Goal: Information Seeking & Learning: Learn about a topic

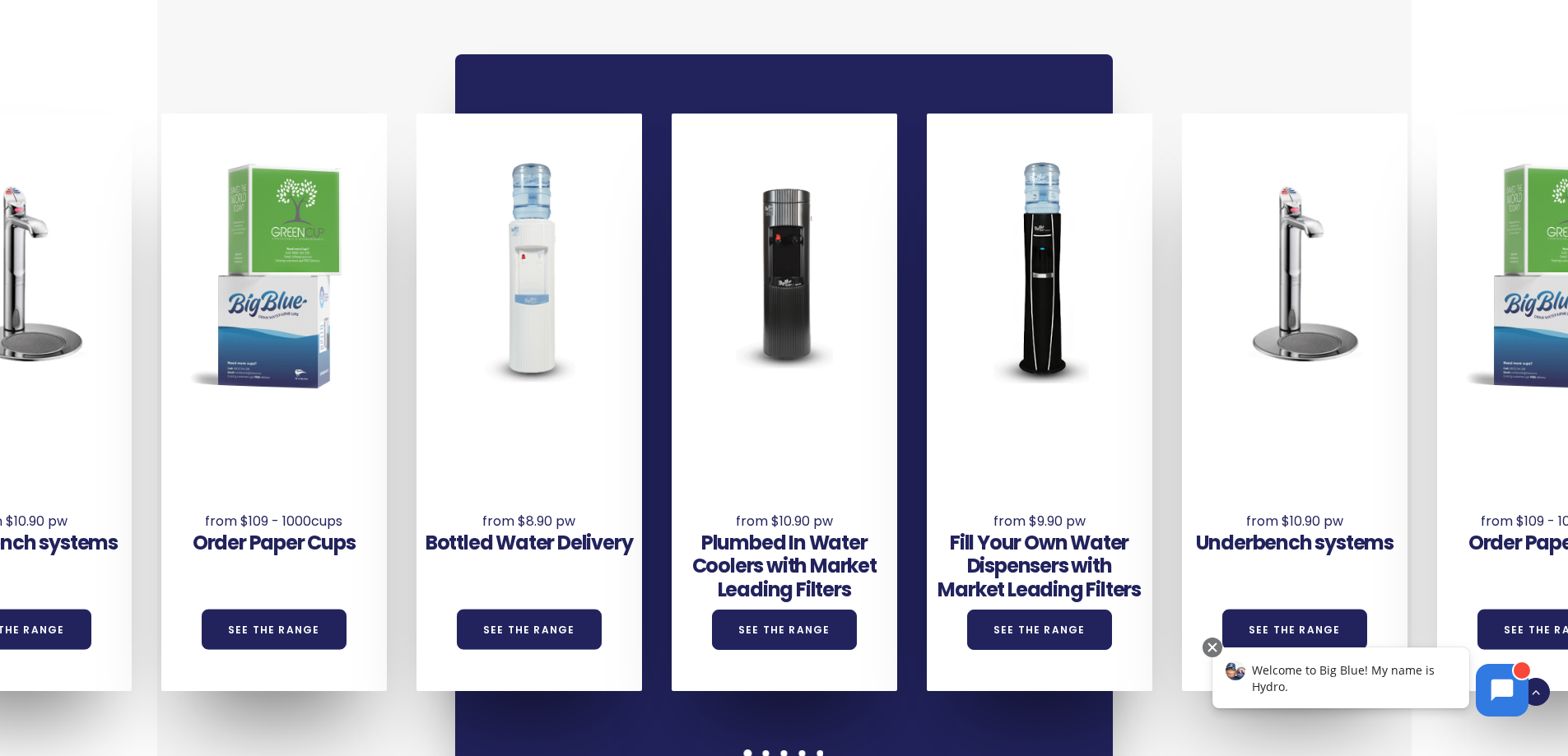
scroll to position [1235, 0]
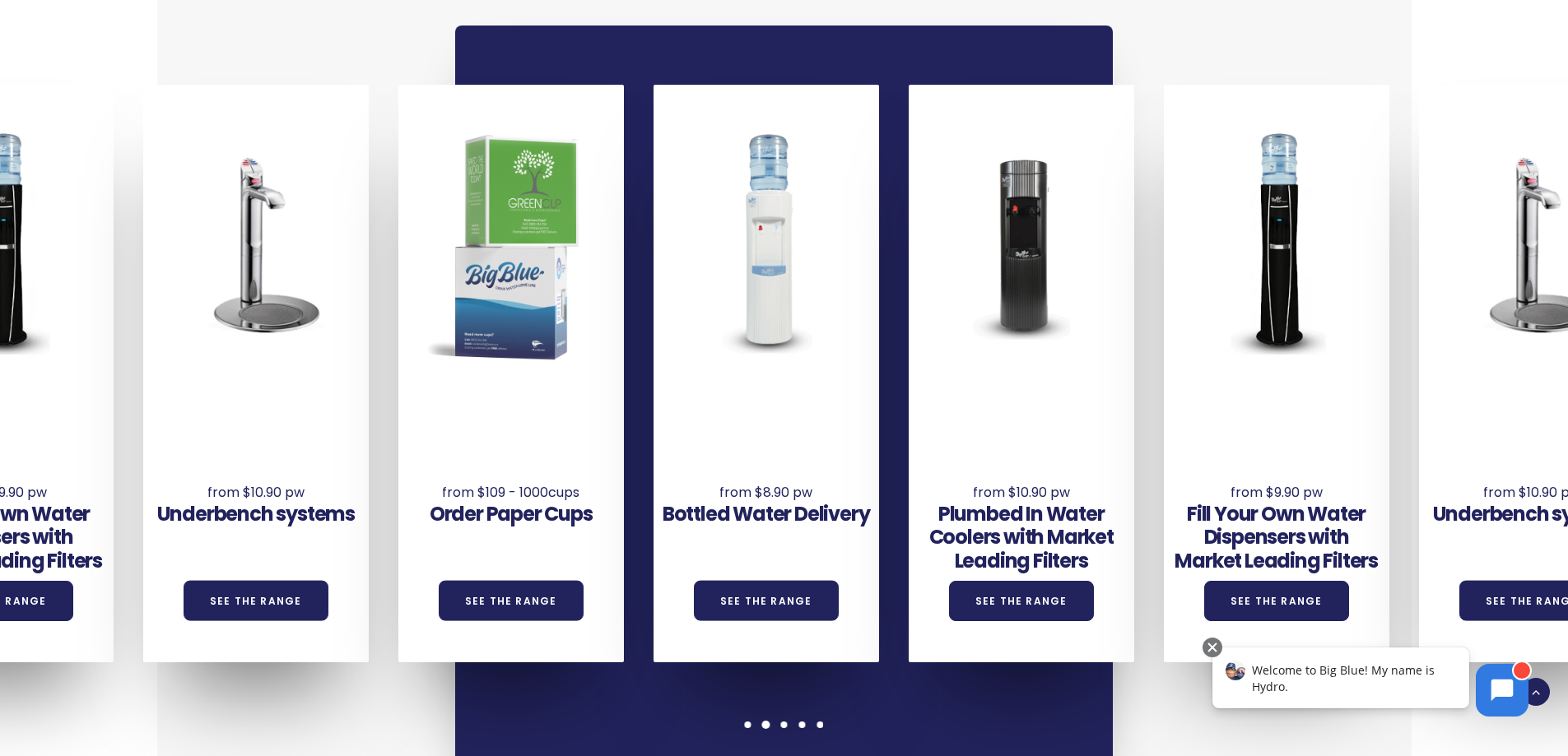
drag, startPoint x: 1429, startPoint y: 492, endPoint x: 614, endPoint y: 500, distance: 815.0
click at [616, 500] on div "Order Paper Cups See the Range" at bounding box center [525, 373] width 255 height 578
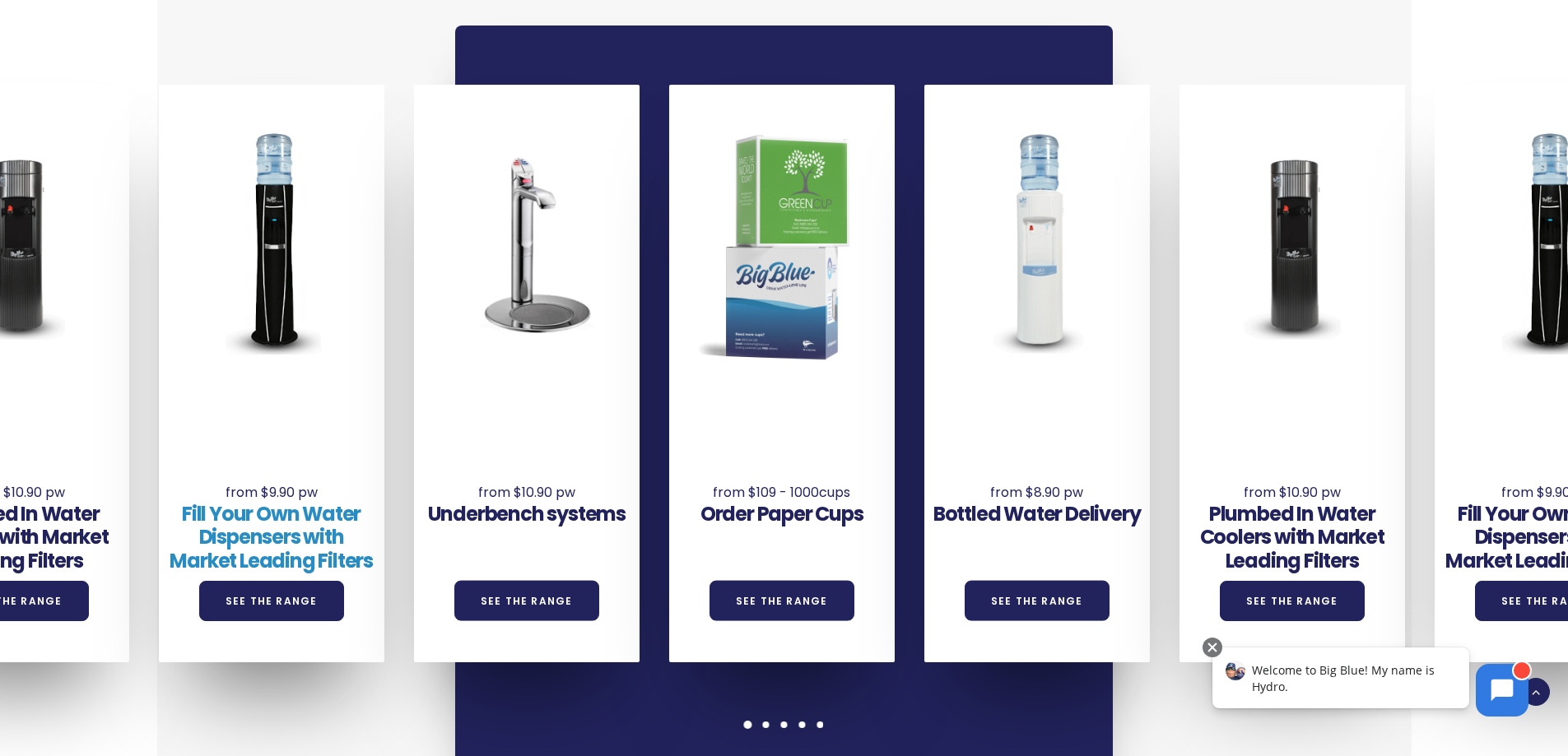
drag, startPoint x: 1066, startPoint y: 462, endPoint x: 203, endPoint y: 494, distance: 863.6
click at [203, 494] on div "Underbench systems See the Range Order Paper Cups See the Range Bottled Water D…" at bounding box center [542, 373] width 3062 height 578
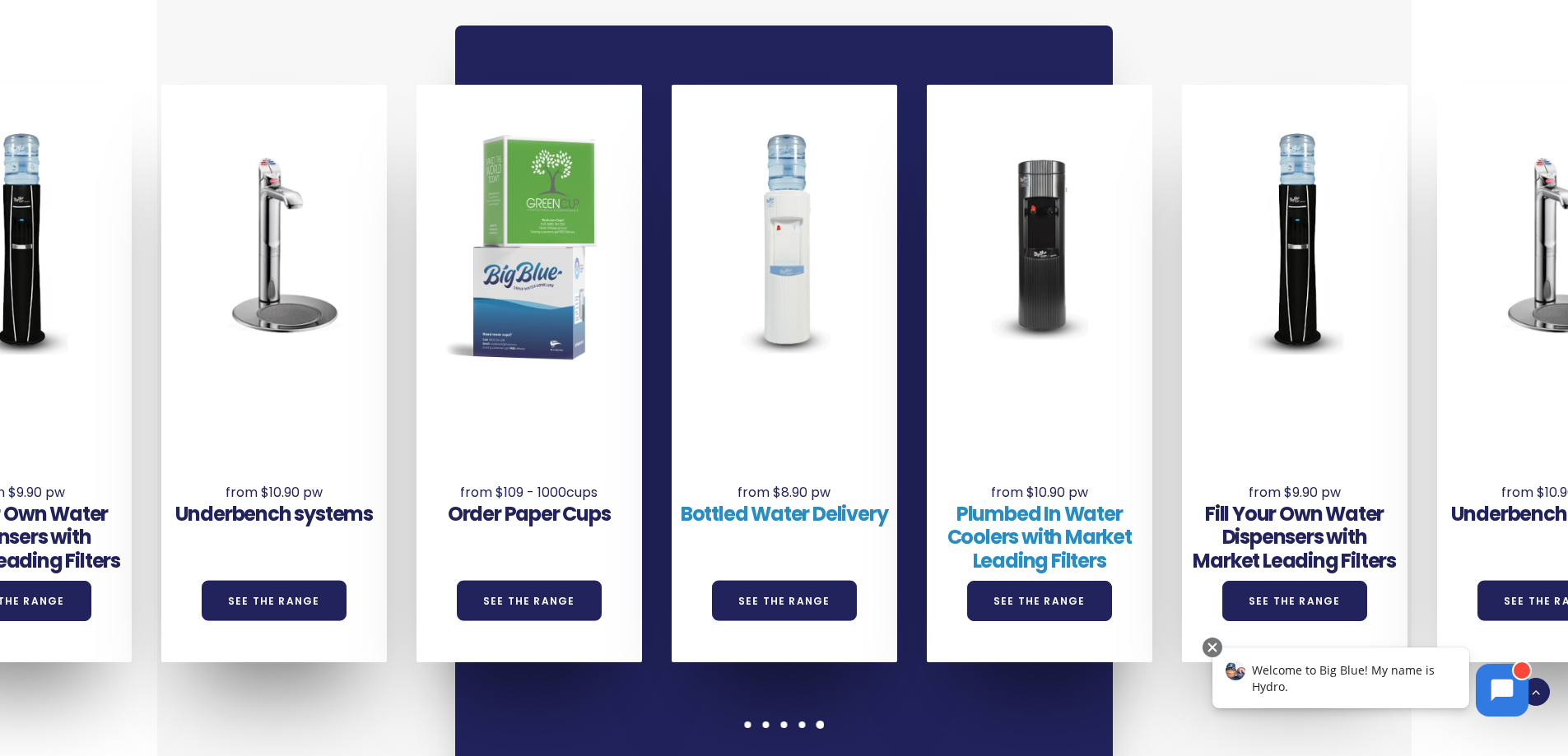
drag, startPoint x: 1020, startPoint y: 482, endPoint x: 738, endPoint y: 496, distance: 282.3
click at [781, 498] on div "Underbench systems See the Range Order Paper Cups See the Range Bottled Water D…" at bounding box center [289, 373] width 3062 height 578
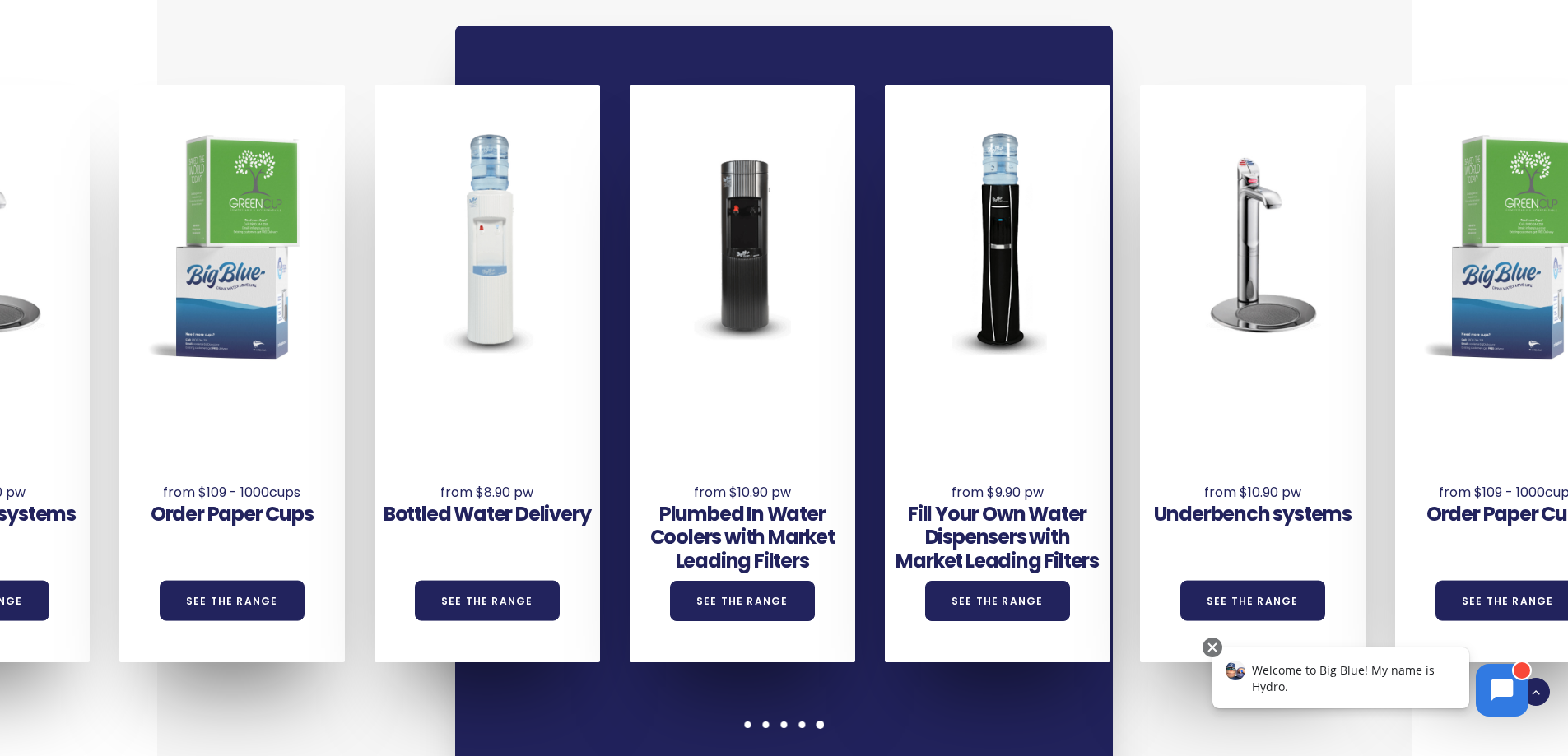
drag, startPoint x: 1162, startPoint y: 493, endPoint x: 871, endPoint y: 496, distance: 291.0
click at [871, 496] on div "Underbench systems See the Range Order Paper Cups See the Range Bottled Water D…" at bounding box center [1268, 373] width 3062 height 578
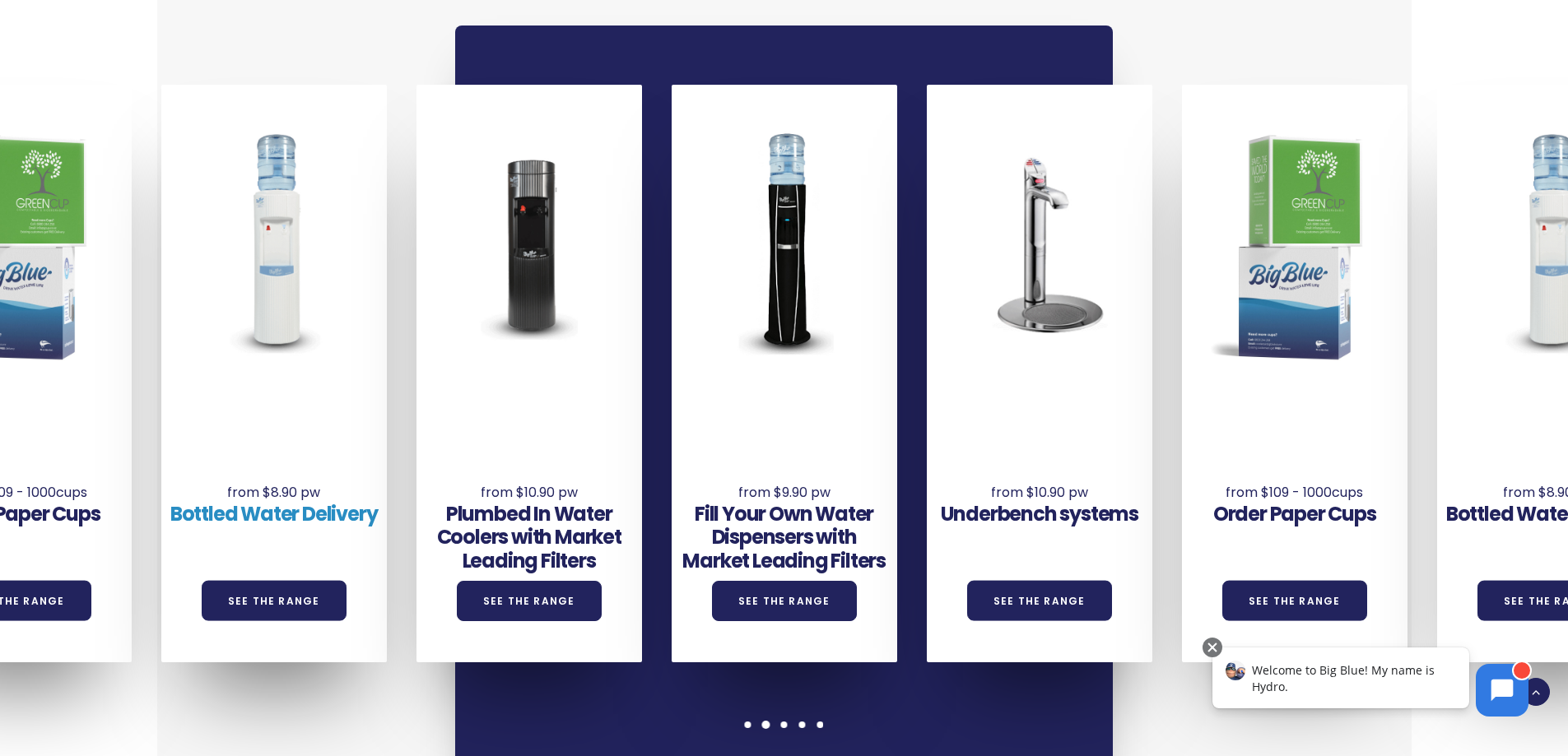
click at [275, 500] on link "Bottled Water Delivery" at bounding box center [275, 514] width 208 height 27
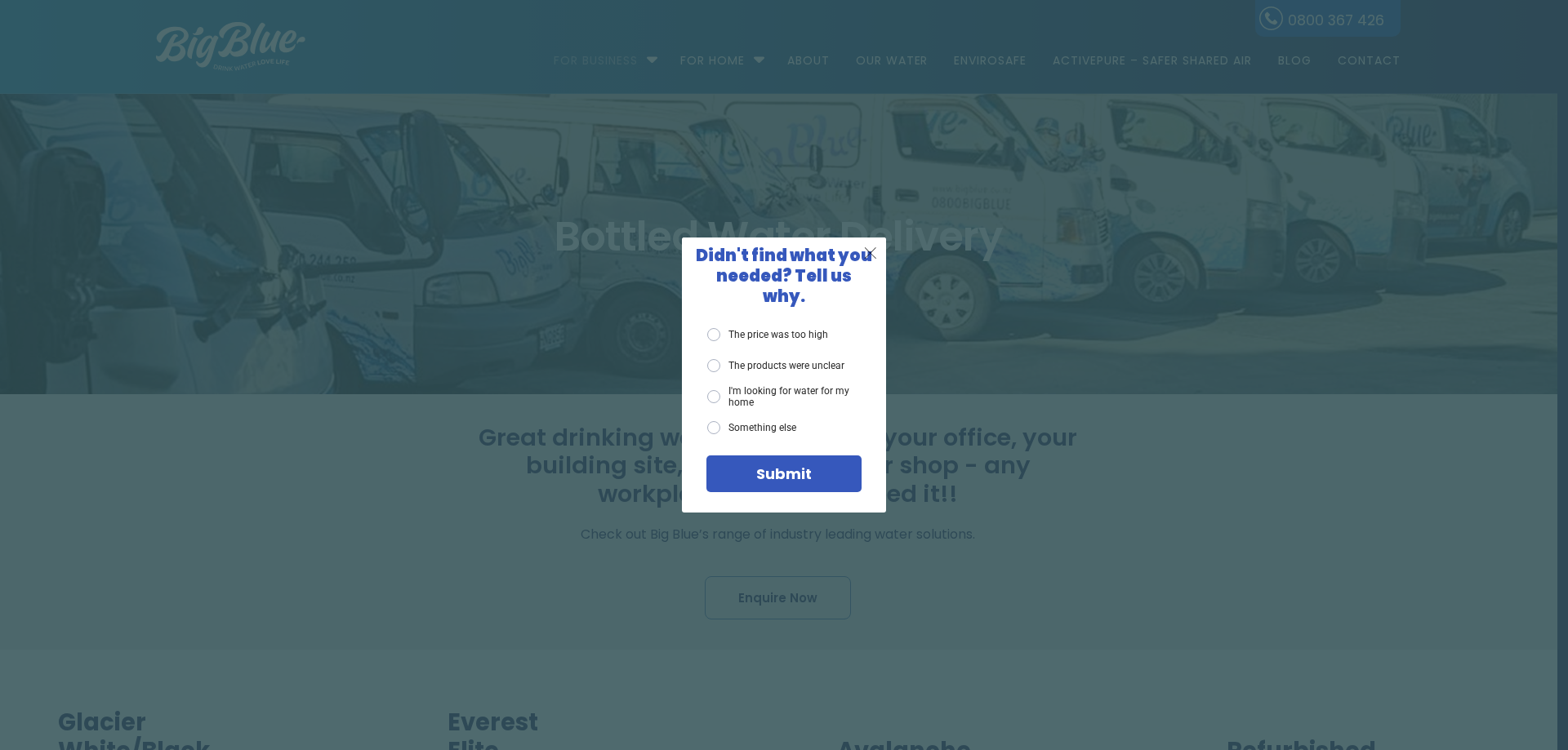
click at [873, 263] on span "X" at bounding box center [870, 253] width 14 height 20
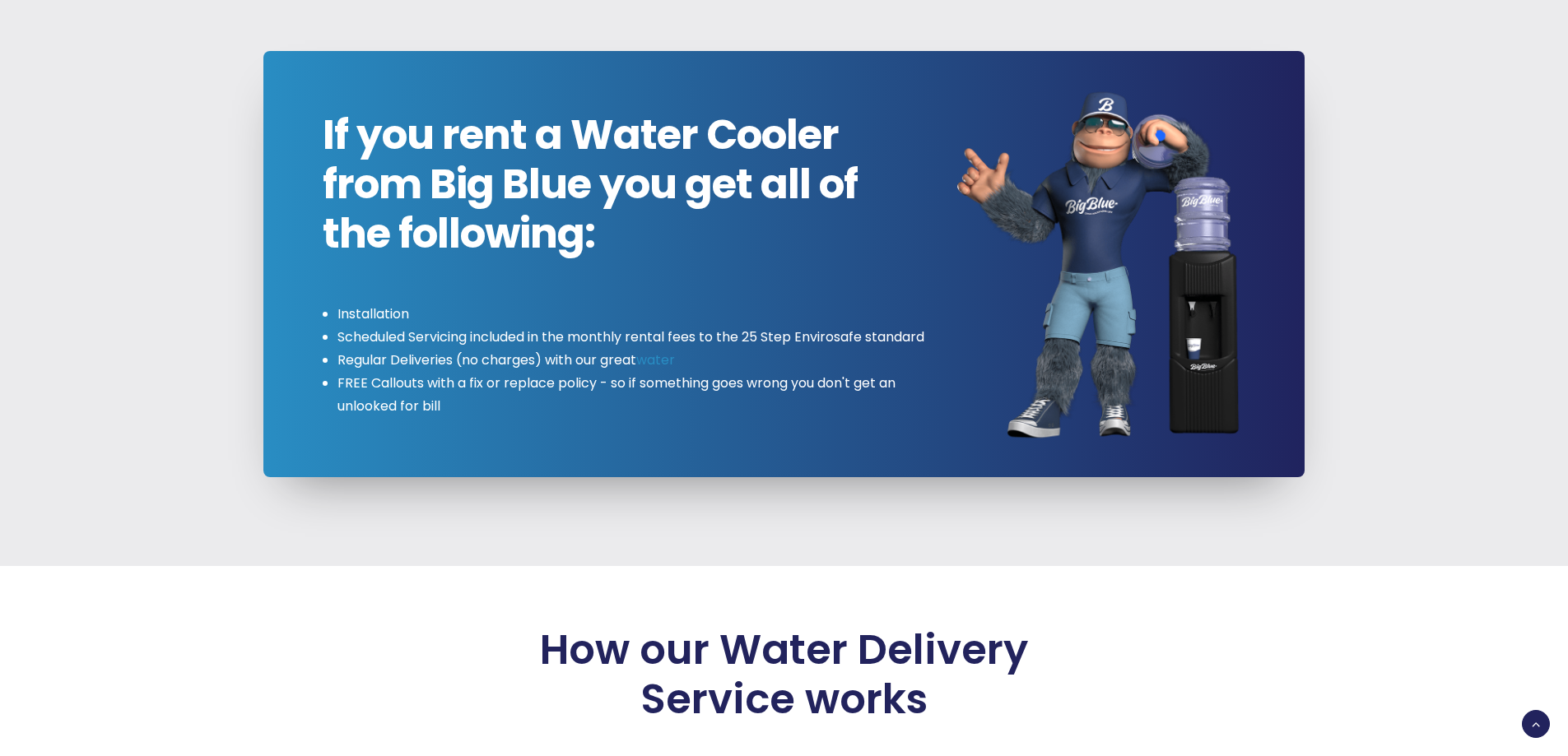
scroll to position [1728, 0]
drag, startPoint x: 614, startPoint y: 342, endPoint x: 911, endPoint y: 325, distance: 297.5
click at [911, 325] on li "Scheduled Servicing included in the monthly rental fees to the 25 Step Envirosa…" at bounding box center [633, 336] width 590 height 23
click at [406, 348] on li "Scheduled Servicing included in the monthly rental fees to the 25 Step Envirosa…" at bounding box center [633, 336] width 590 height 23
drag, startPoint x: 351, startPoint y: 389, endPoint x: 645, endPoint y: 372, distance: 294.5
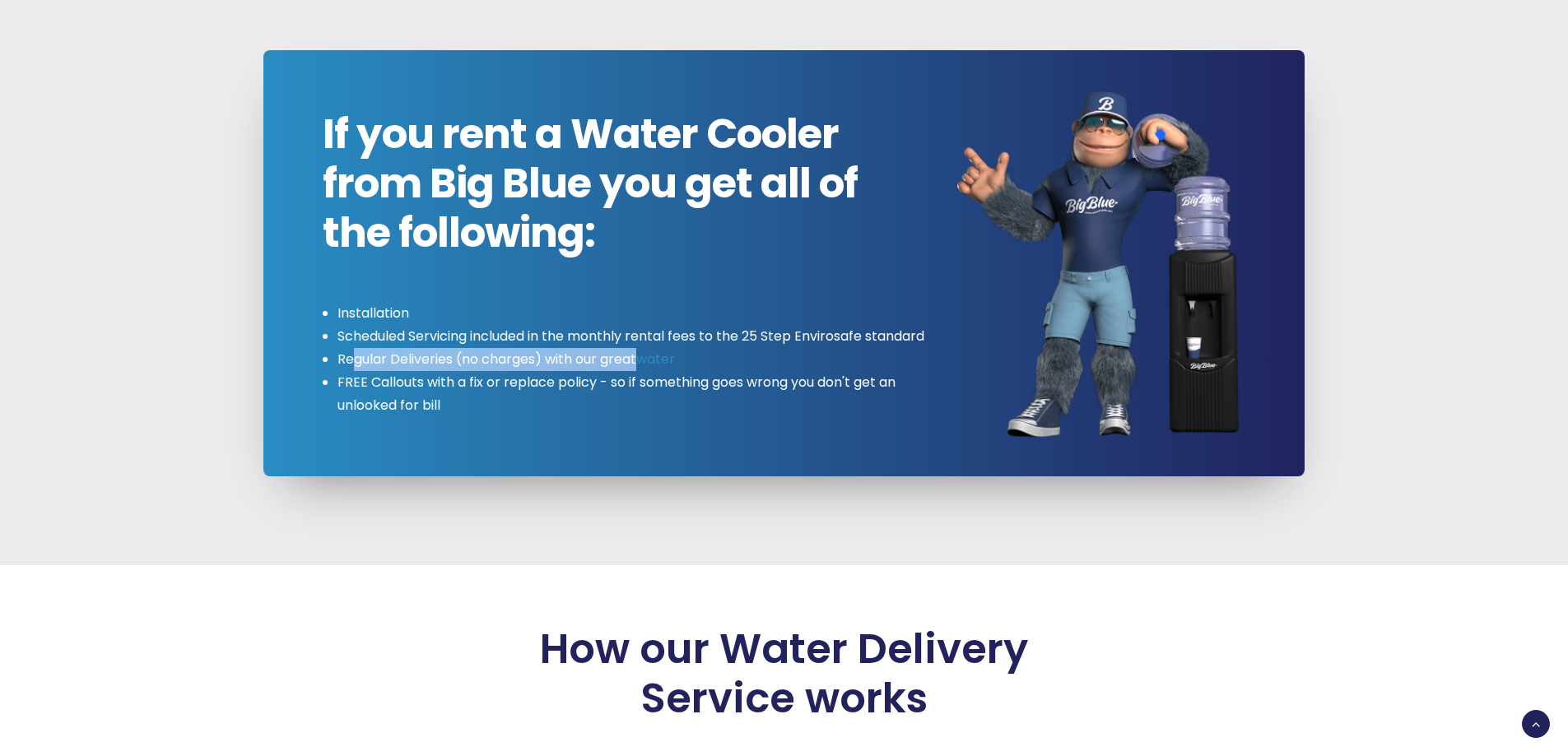
click at [645, 372] on li "Regular Deliveries (no charges) with our great water" at bounding box center [633, 360] width 590 height 23
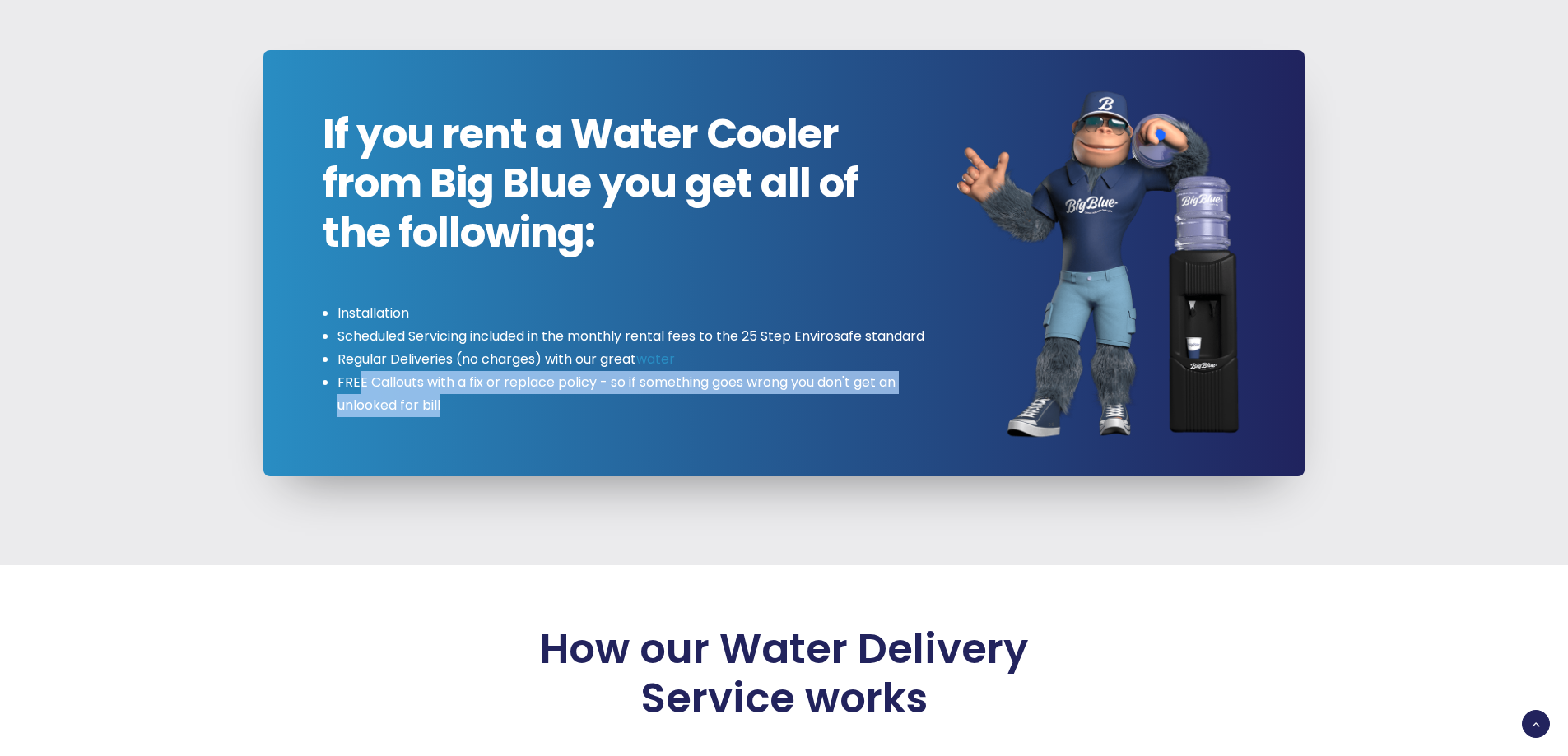
drag, startPoint x: 362, startPoint y: 409, endPoint x: 957, endPoint y: 400, distance: 595.1
click at [956, 400] on div "If you rent a Water Cooler from Big Blue you get all of the following: Installa…" at bounding box center [768, 263] width 952 height 308
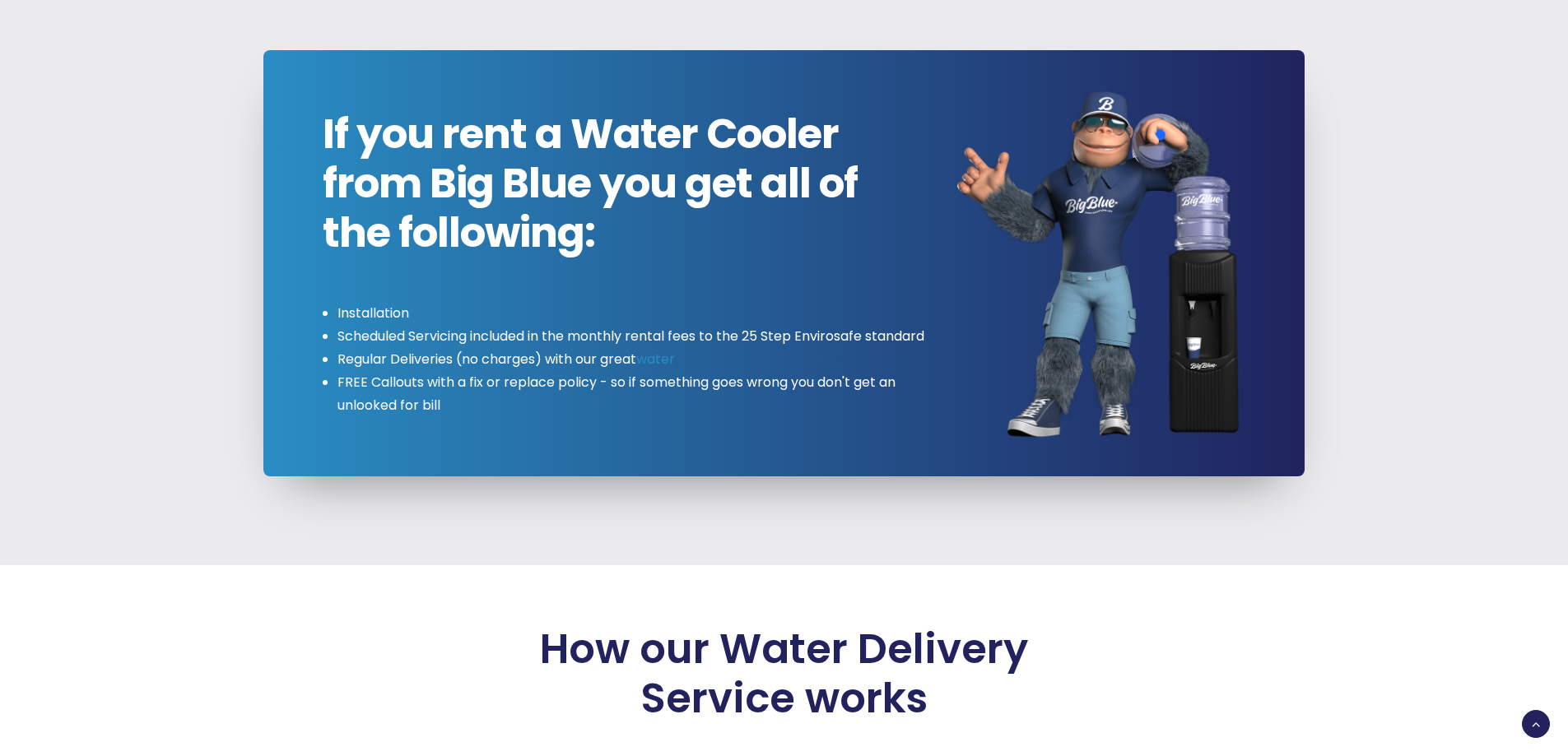
click at [403, 531] on div "If you rent a Water Cooler from Big Blue you get all of the following: Installa…" at bounding box center [784, 263] width 1314 height 604
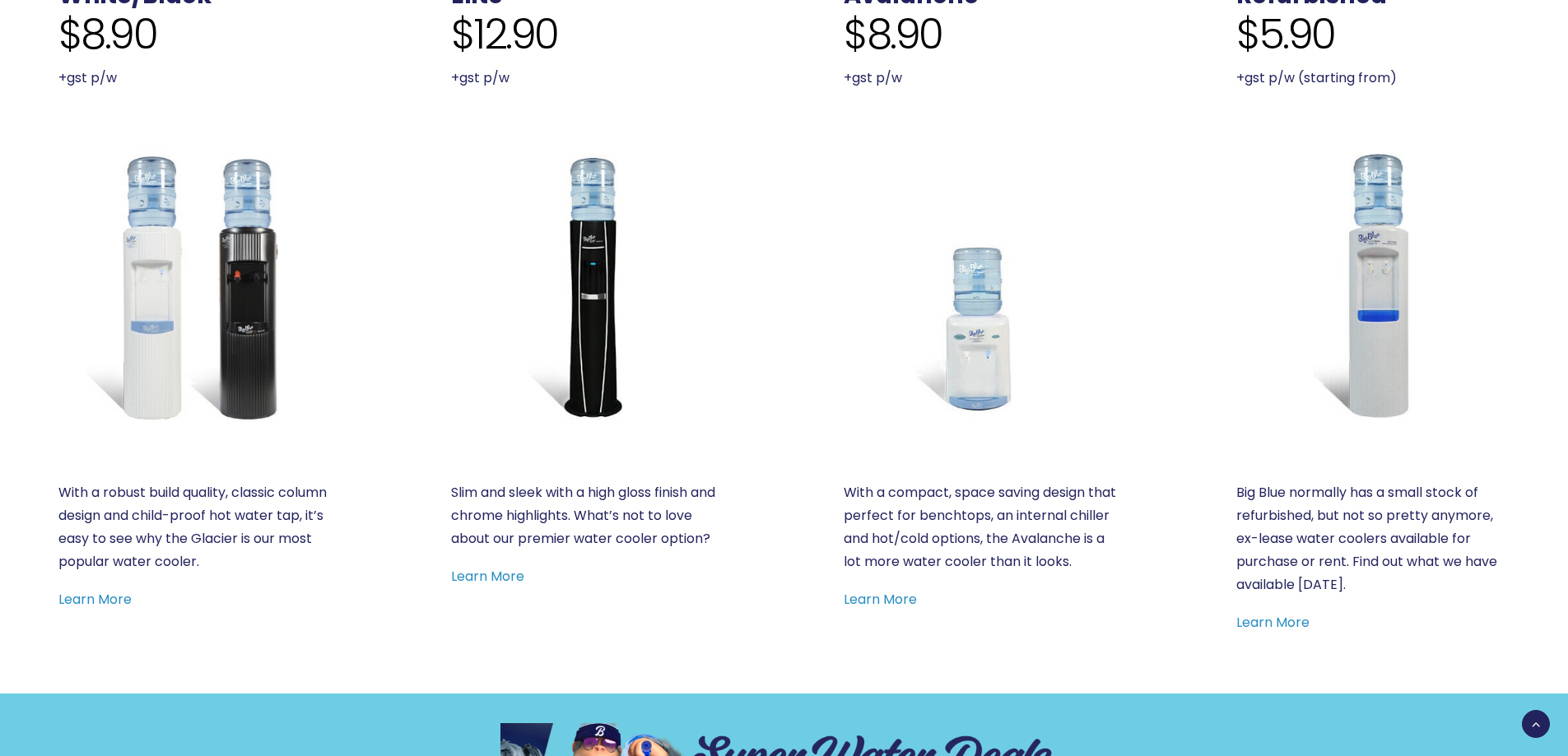
scroll to position [658, 0]
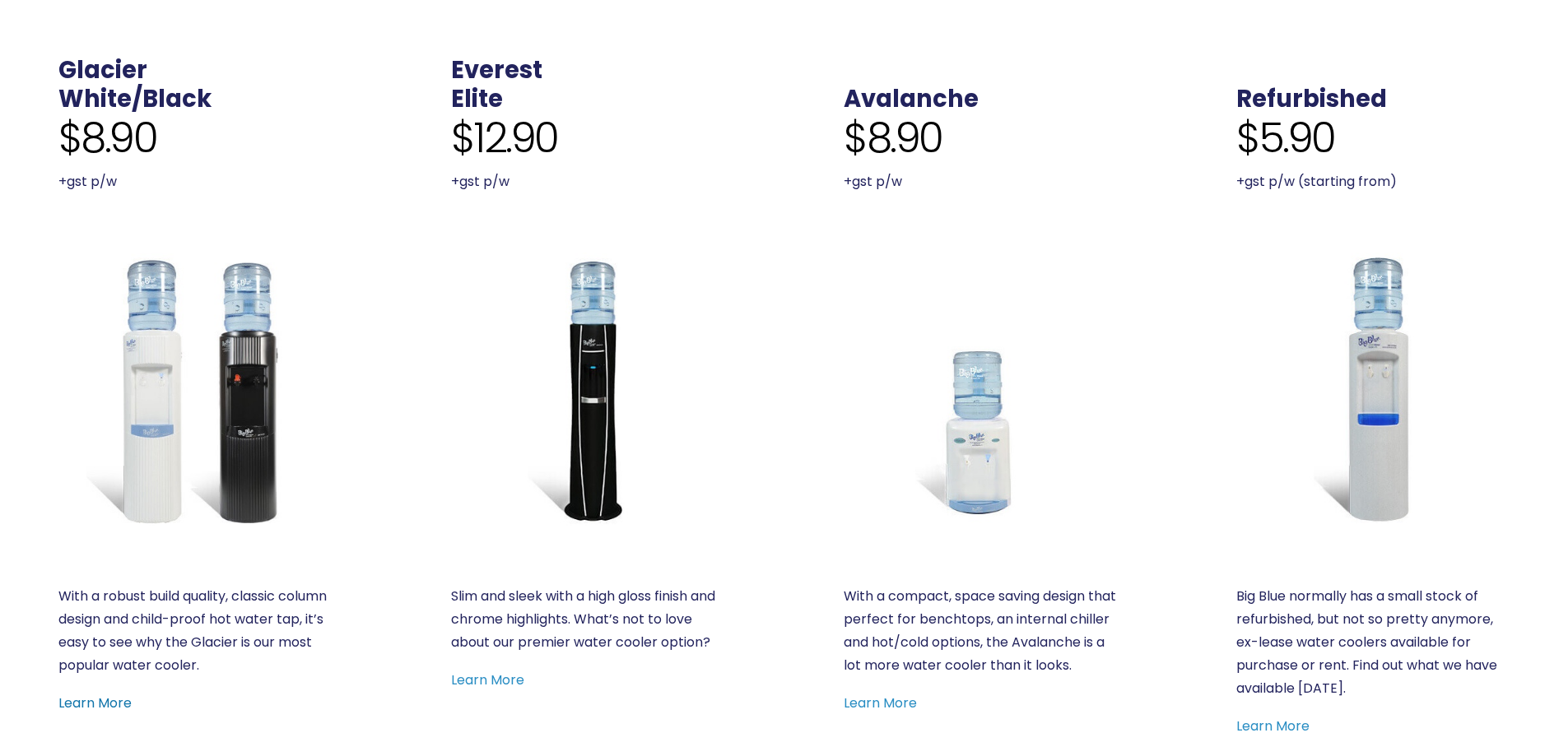
click at [94, 704] on link "Learn More" at bounding box center [94, 704] width 73 height 19
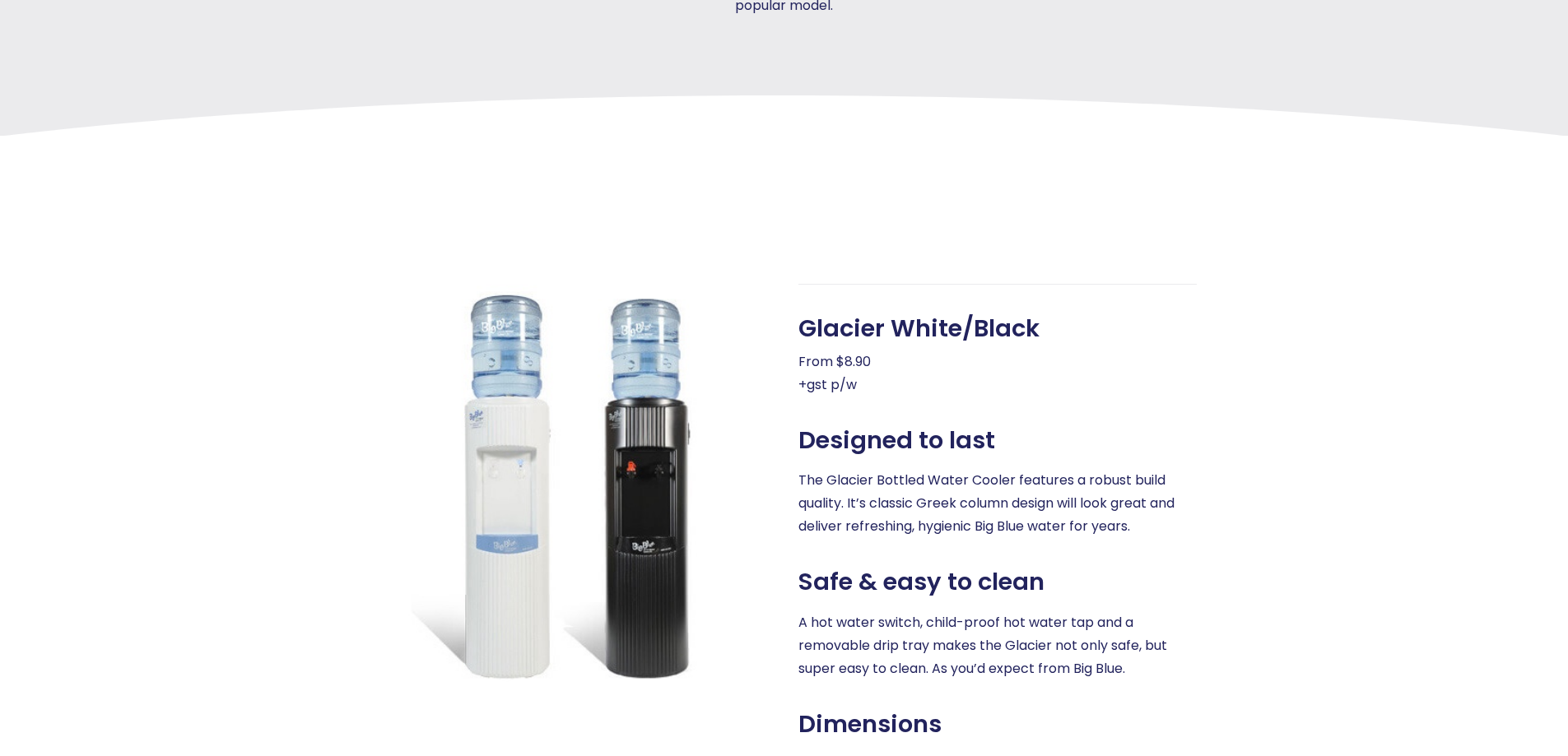
scroll to position [576, 0]
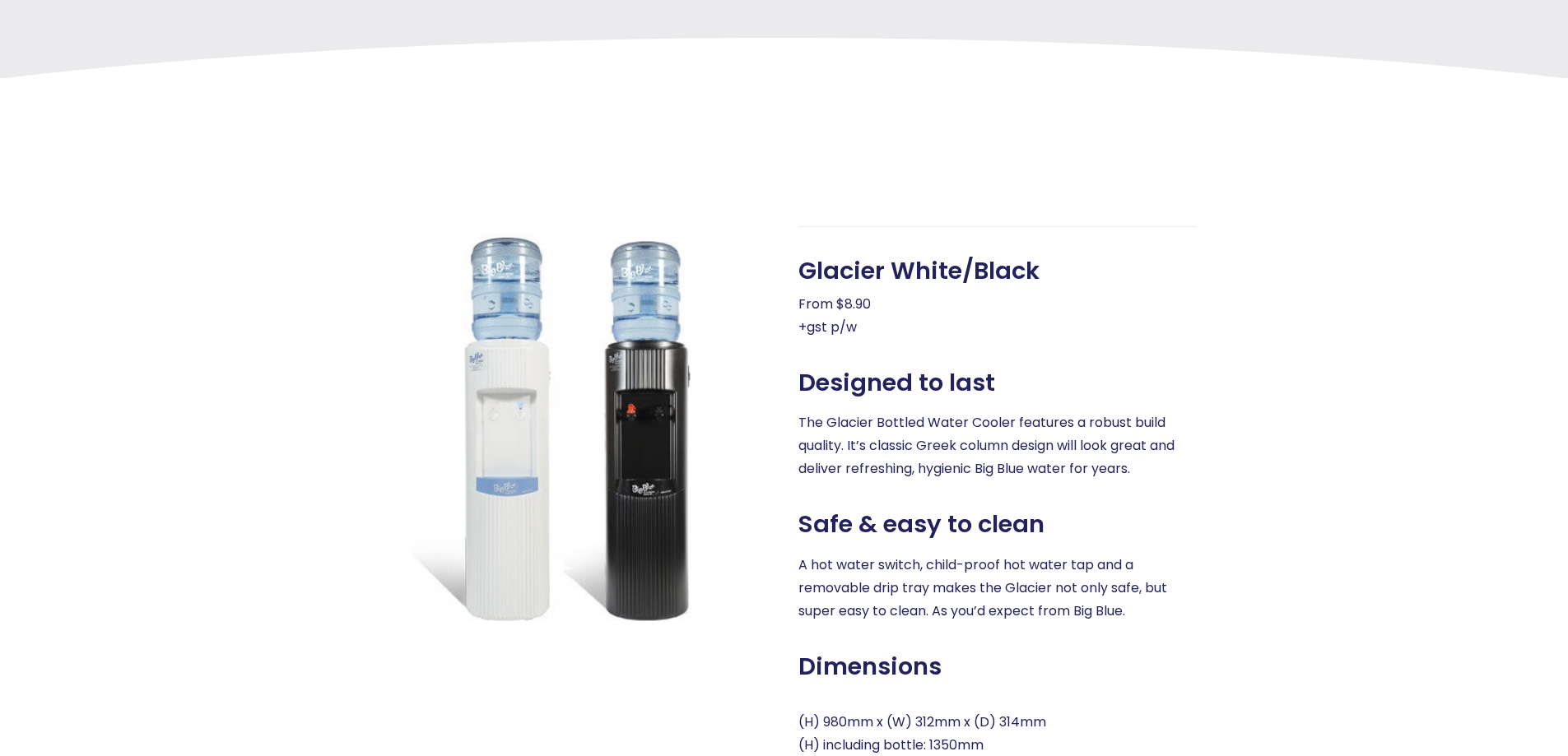
click at [813, 324] on p "From $8.90 +gst p/w" at bounding box center [997, 316] width 398 height 46
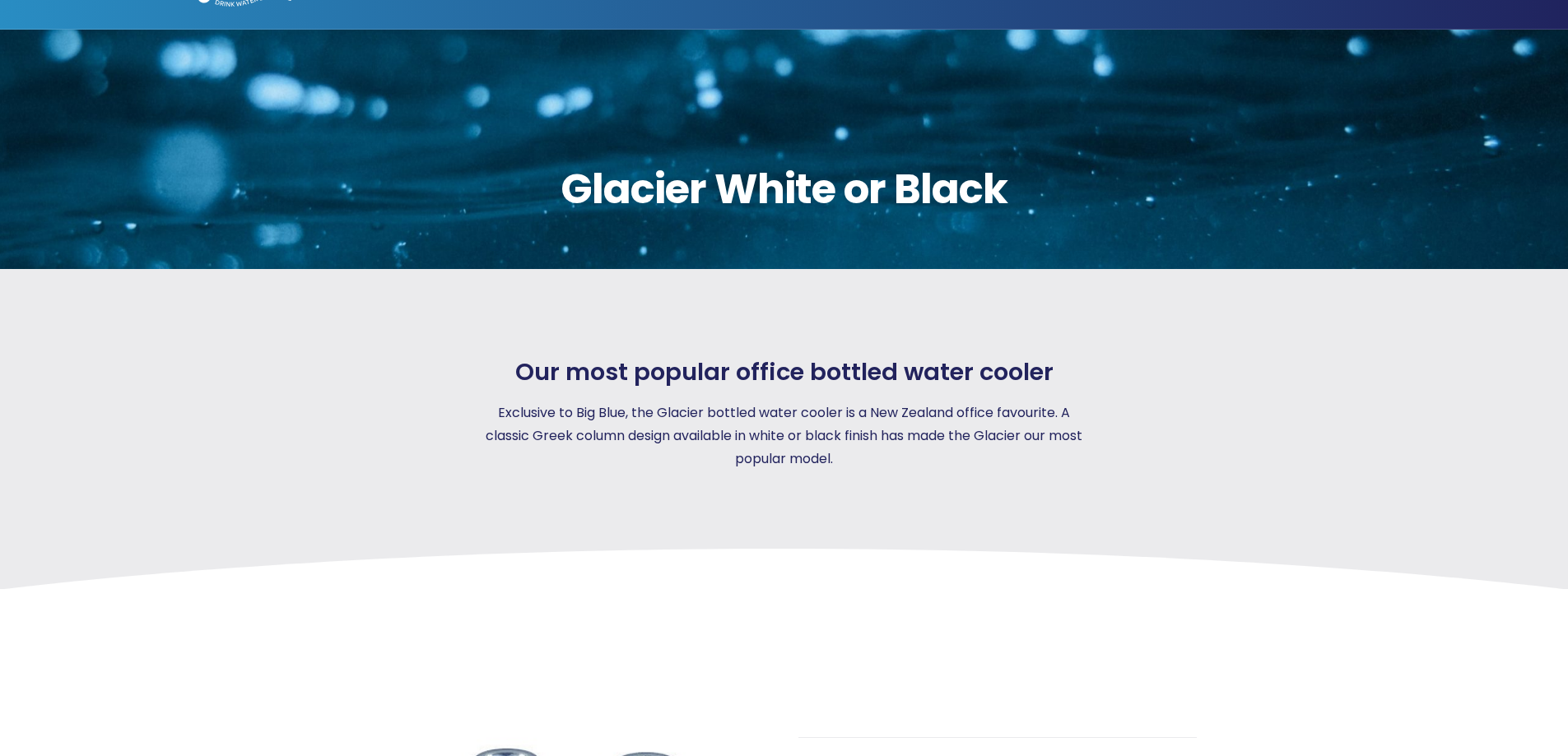
scroll to position [0, 0]
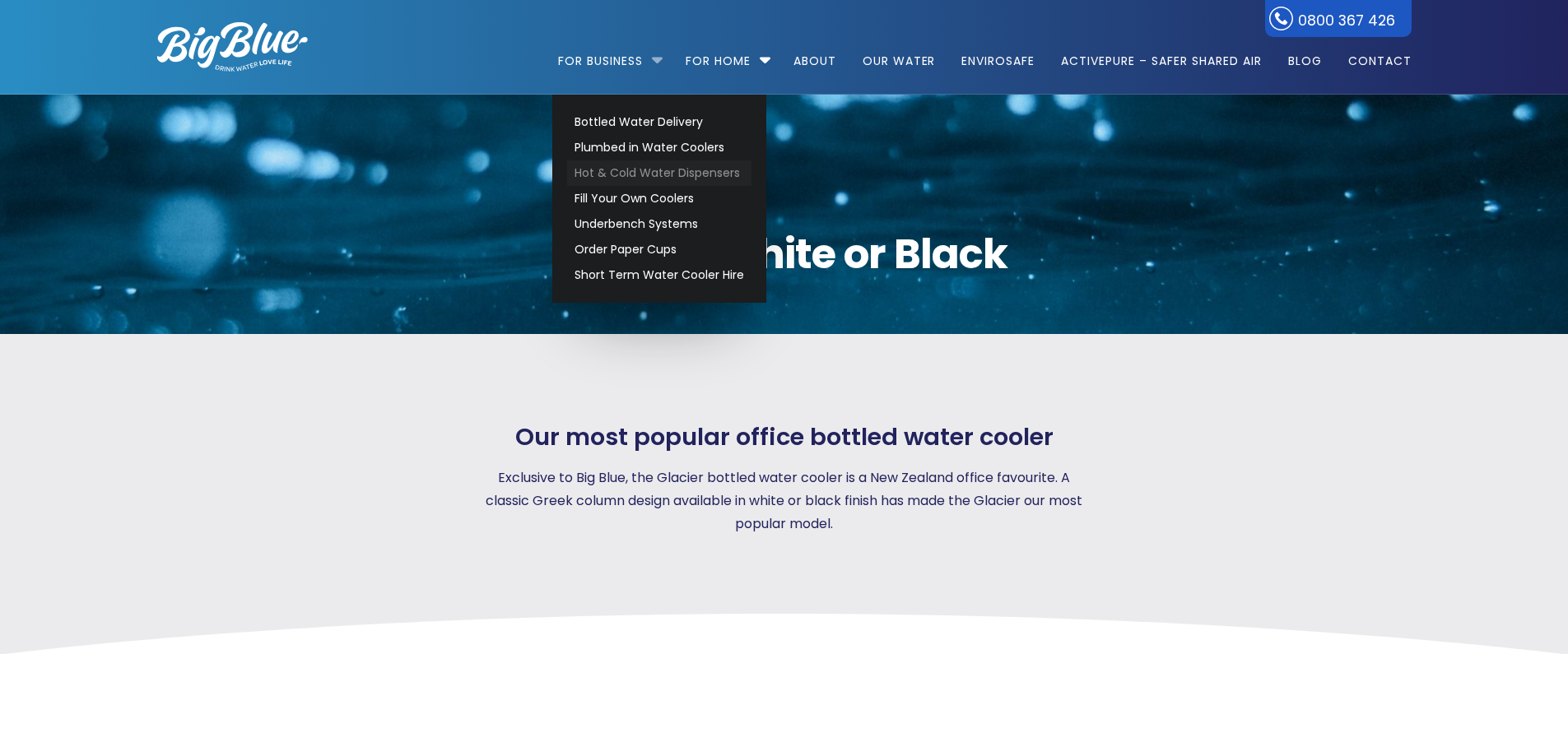
click at [638, 172] on link "Hot & Cold Water Dispensers" at bounding box center [659, 173] width 185 height 26
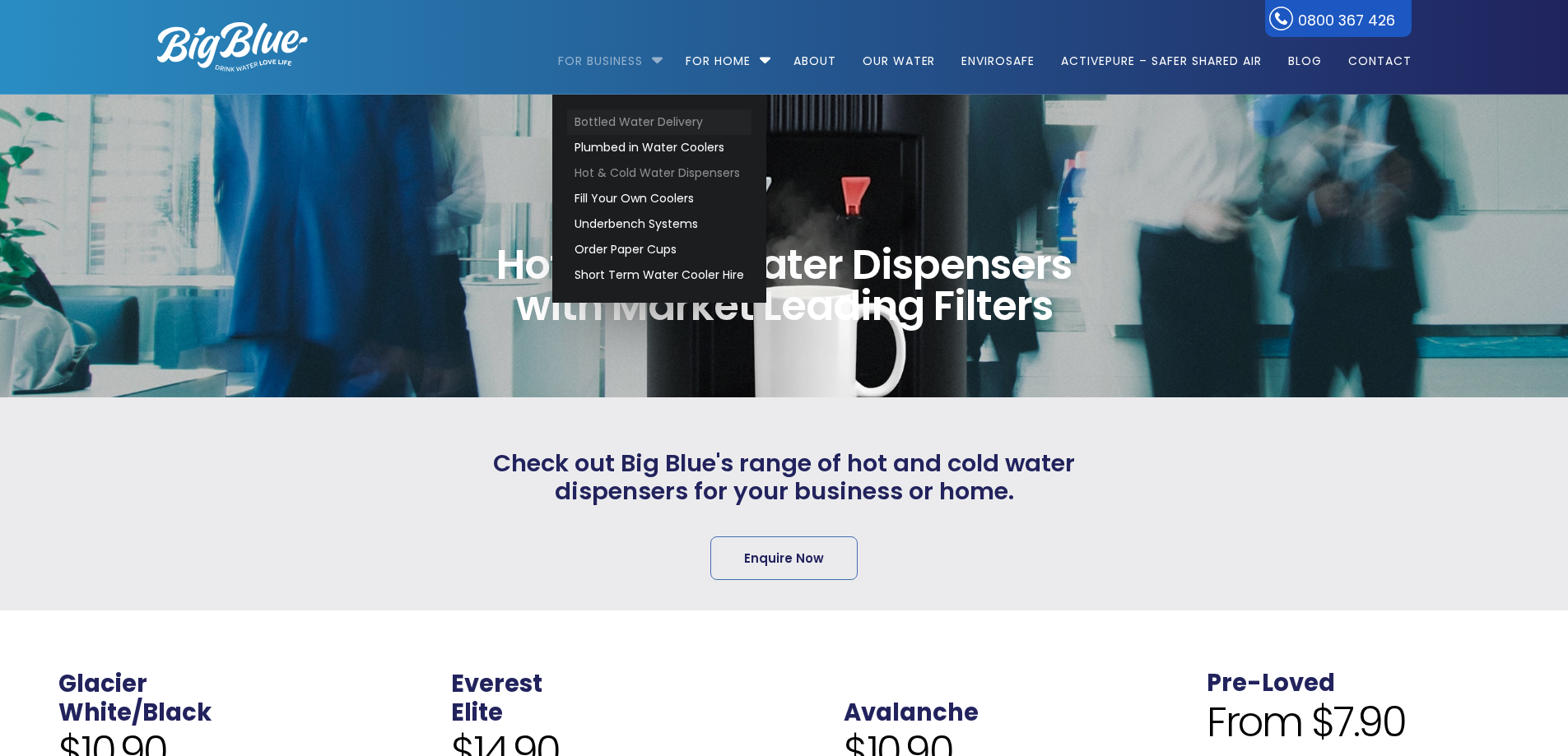
click at [612, 116] on link "Bottled Water Delivery" at bounding box center [659, 123] width 185 height 26
